Goal: Transaction & Acquisition: Purchase product/service

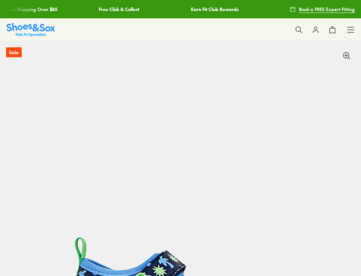
select select "*"
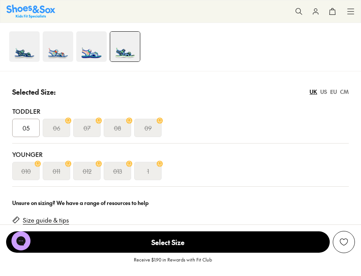
click at [23, 53] on img at bounding box center [24, 46] width 31 height 31
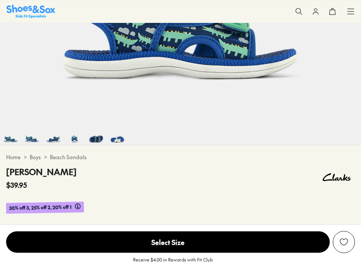
select select "*"
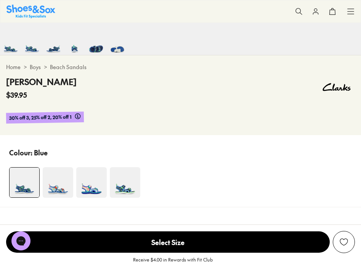
scroll to position [366, 0]
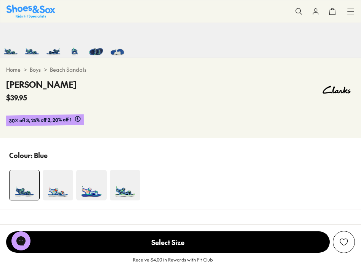
click at [58, 189] on img at bounding box center [58, 185] width 31 height 31
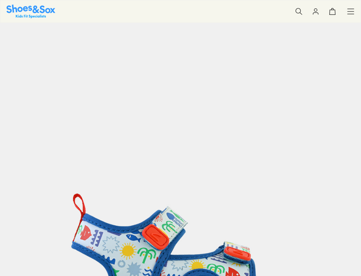
select select "*"
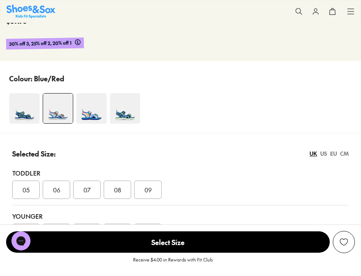
scroll to position [444, 0]
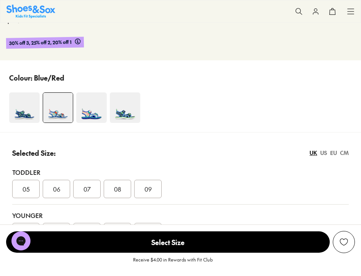
click at [96, 110] on img at bounding box center [91, 107] width 31 height 31
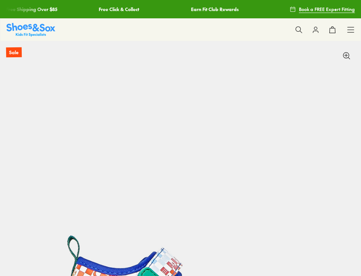
select select "*"
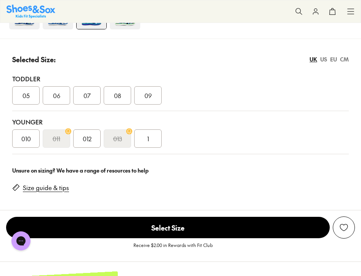
scroll to position [515, 0]
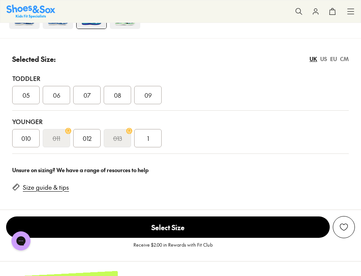
click at [115, 96] on span "08" at bounding box center [117, 94] width 7 height 9
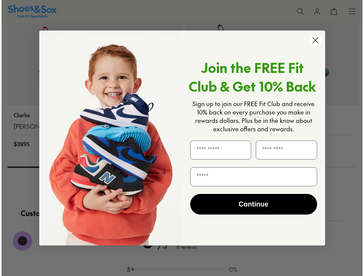
scroll to position [1261, 0]
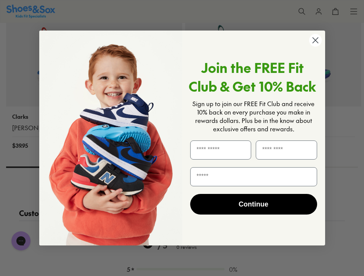
click at [316, 39] on icon "Close dialog" at bounding box center [315, 40] width 5 height 5
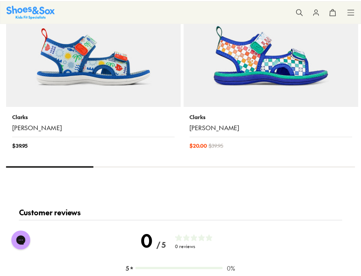
scroll to position [1258, 0]
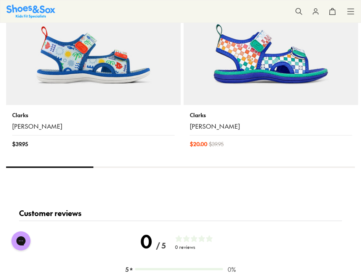
click at [353, 11] on icon at bounding box center [351, 12] width 8 height 8
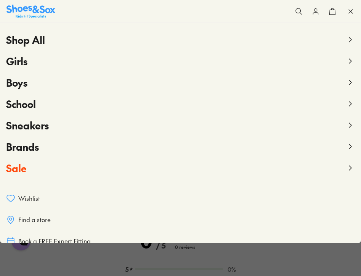
click at [18, 82] on span "Boys" at bounding box center [16, 83] width 21 height 14
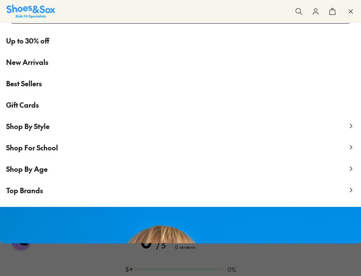
scroll to position [54, 0]
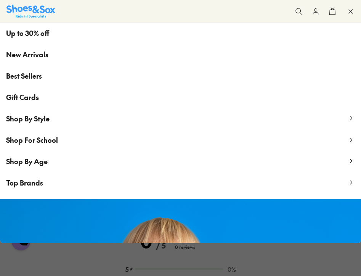
click at [21, 121] on span "Shop By Style" at bounding box center [28, 119] width 44 height 10
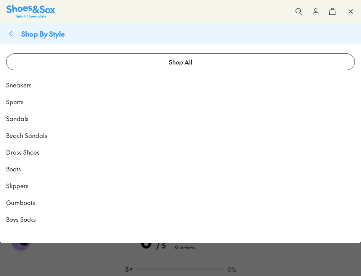
click at [14, 120] on span "Sandals" at bounding box center [17, 118] width 23 height 9
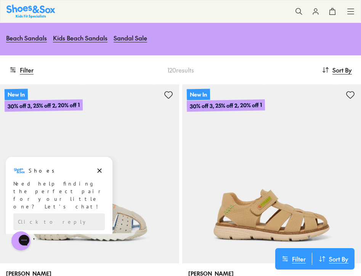
scroll to position [92, 0]
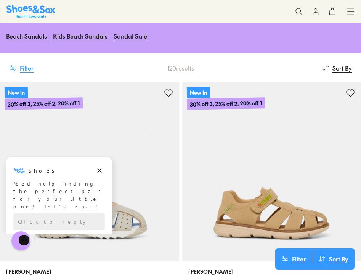
click at [28, 69] on button "Filter" at bounding box center [21, 68] width 24 height 17
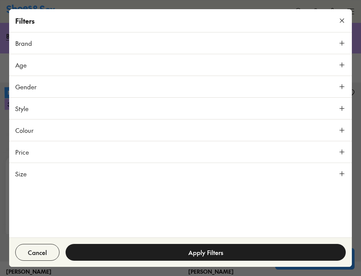
click at [21, 172] on span "Size" at bounding box center [20, 173] width 11 height 9
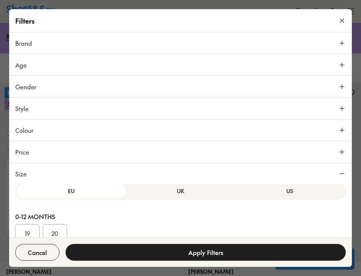
scroll to position [3, 0]
click at [266, 199] on button "US" at bounding box center [289, 192] width 109 height 14
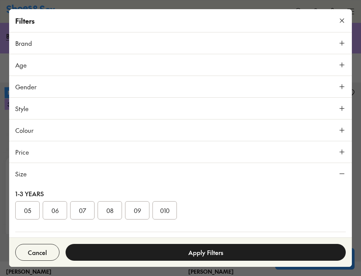
scroll to position [82, 0]
click at [114, 212] on button "08" at bounding box center [110, 212] width 24 height 18
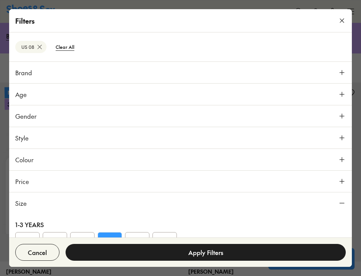
scroll to position [136, 0]
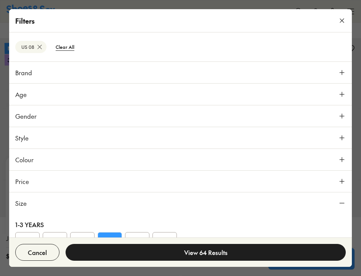
click at [114, 254] on button "View 64 Results" at bounding box center [206, 252] width 281 height 17
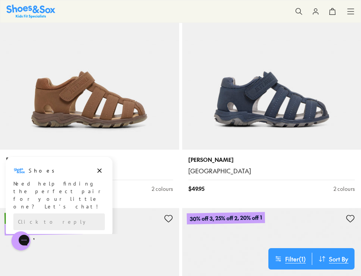
scroll to position [3663, 0]
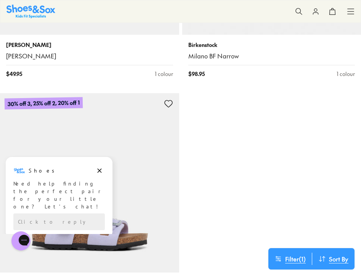
type input "***"
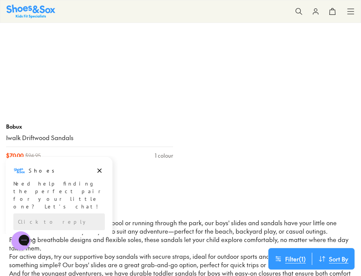
scroll to position [7974, 0]
